Goal: Task Accomplishment & Management: Manage account settings

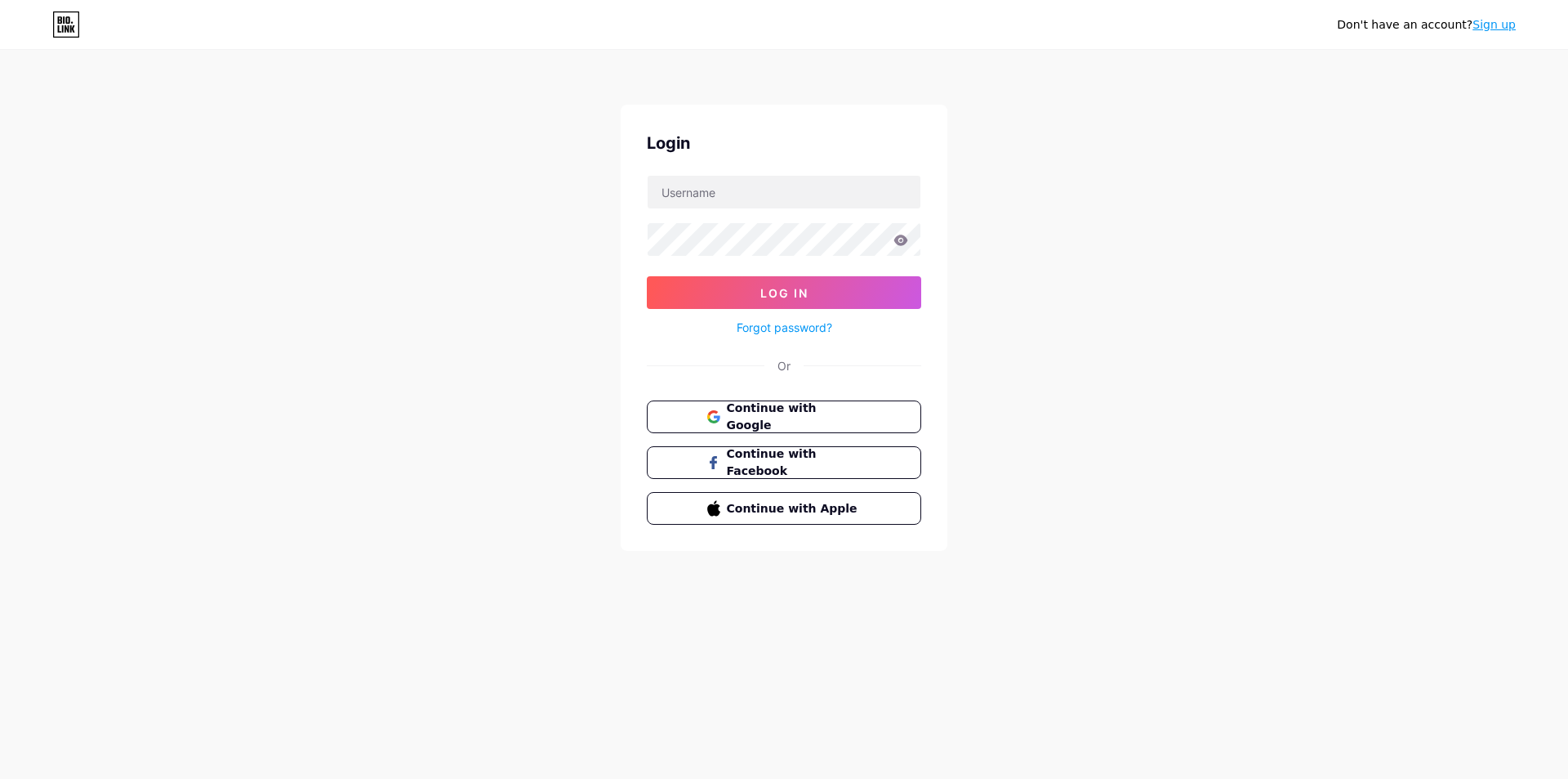
click at [794, 413] on span "Continue with Google" at bounding box center [794, 416] width 135 height 34
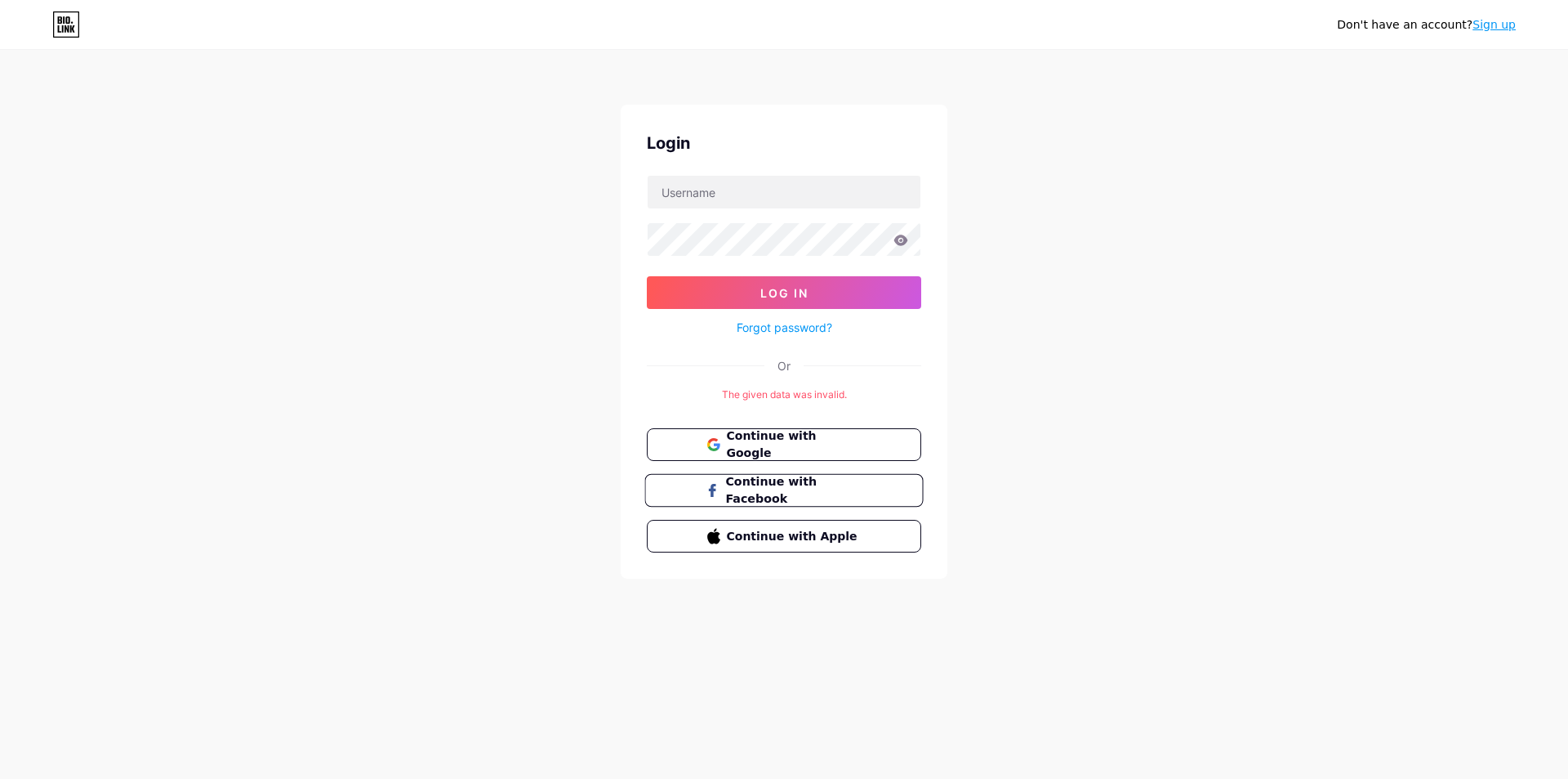
click at [803, 492] on span "Continue with Facebook" at bounding box center [793, 490] width 136 height 35
click at [702, 191] on input "text" at bounding box center [784, 192] width 273 height 33
type input "0586964127"
click at [788, 327] on link "Forgot password?" at bounding box center [784, 327] width 96 height 17
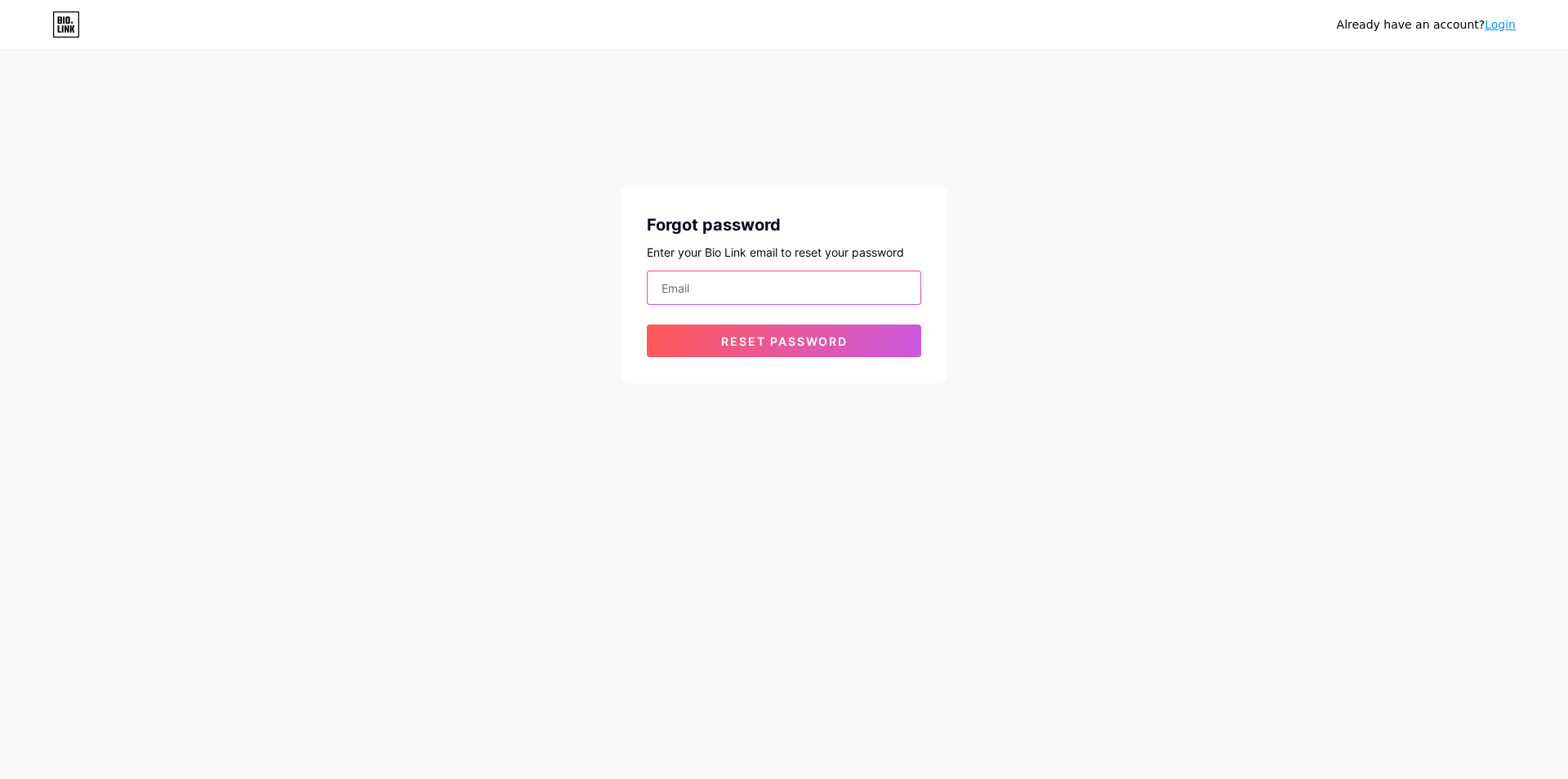
drag, startPoint x: 717, startPoint y: 288, endPoint x: 753, endPoint y: 299, distance: 37.6
click at [717, 288] on input "email" at bounding box center [784, 288] width 273 height 33
type input "[EMAIL_ADDRESS][DOMAIN_NAME]"
click at [741, 341] on span "Reset password" at bounding box center [784, 341] width 126 height 14
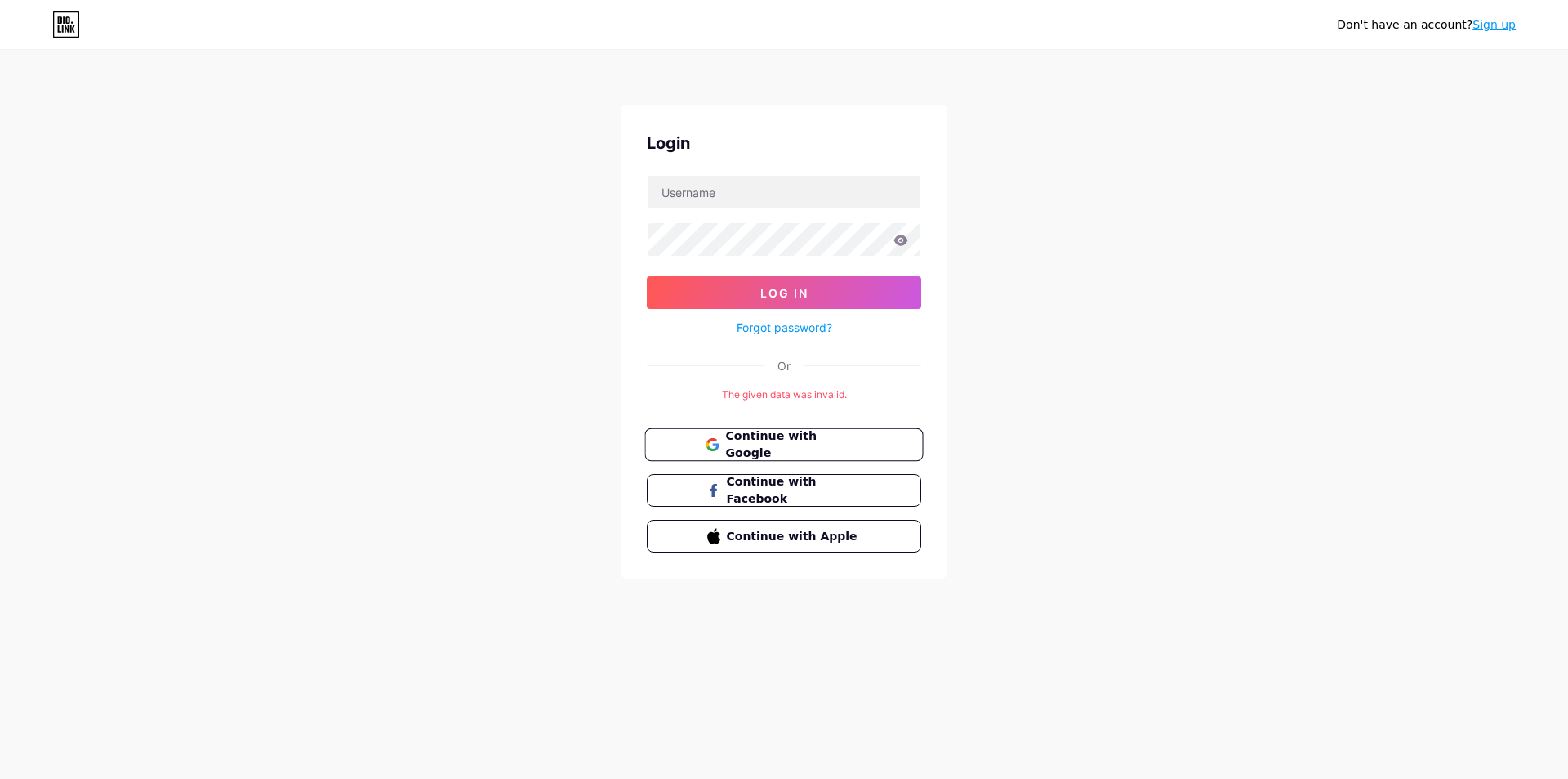
drag, startPoint x: 800, startPoint y: 447, endPoint x: 817, endPoint y: 445, distance: 17.1
click at [802, 447] on span "Continue with Google" at bounding box center [793, 445] width 136 height 35
click at [836, 492] on span "Continue with Facebook" at bounding box center [793, 490] width 136 height 35
